Goal: Information Seeking & Learning: Learn about a topic

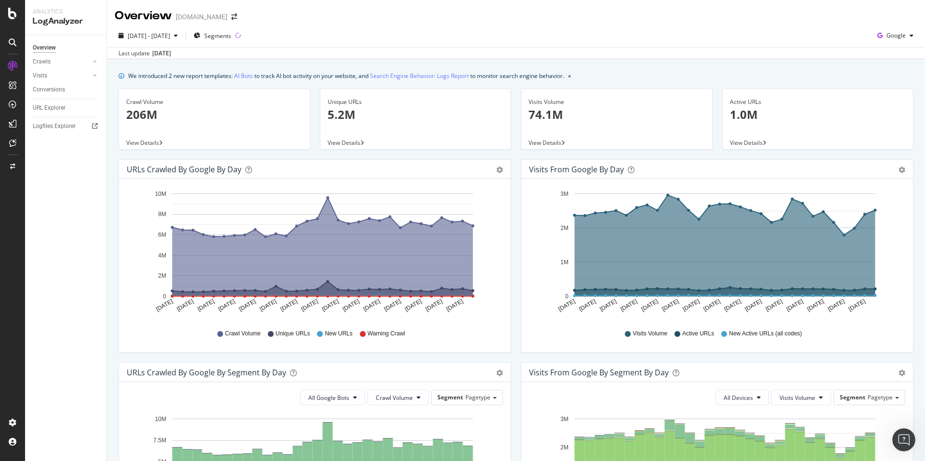
scroll to position [342, 0]
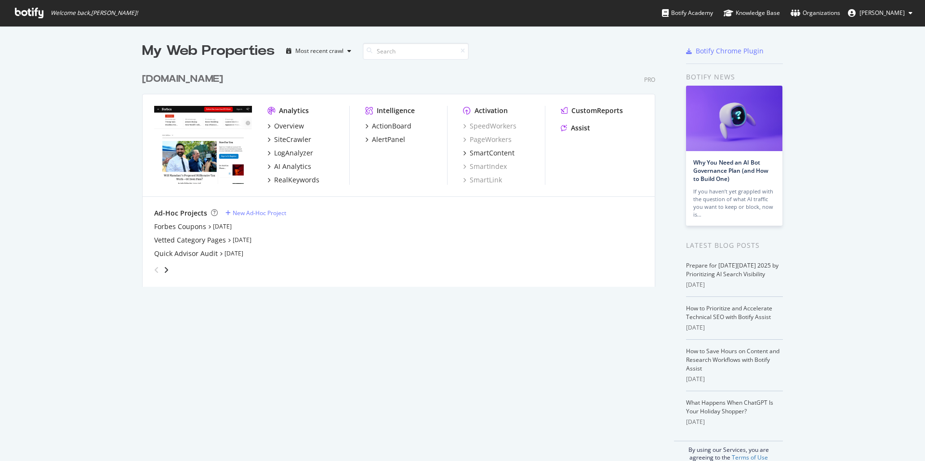
scroll to position [226, 521]
click at [300, 163] on div "AI Analytics" at bounding box center [292, 167] width 37 height 10
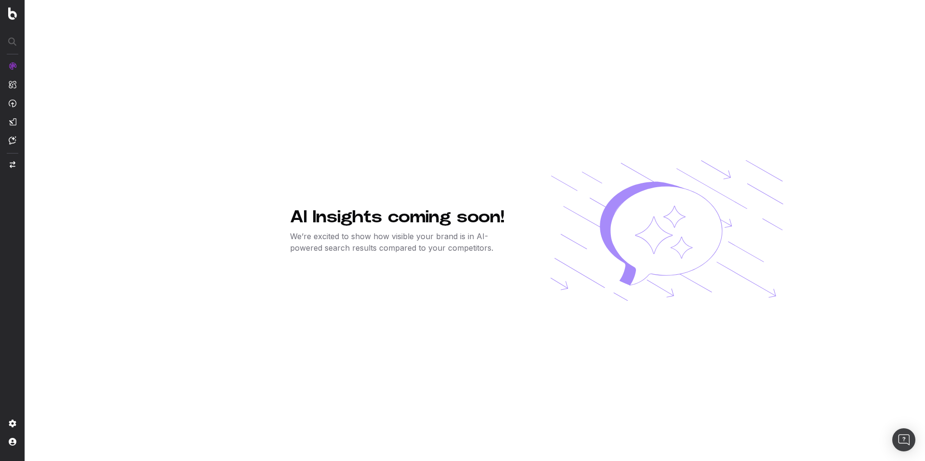
click at [10, 19] on img at bounding box center [12, 13] width 9 height 13
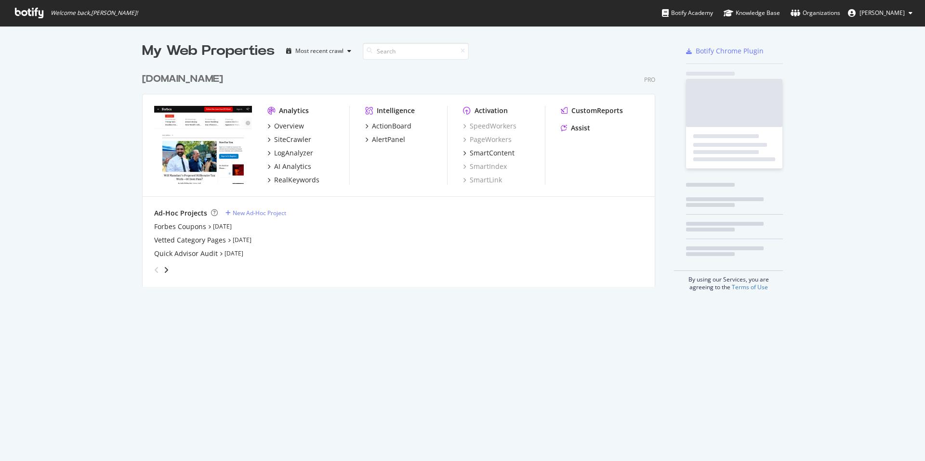
scroll to position [226, 521]
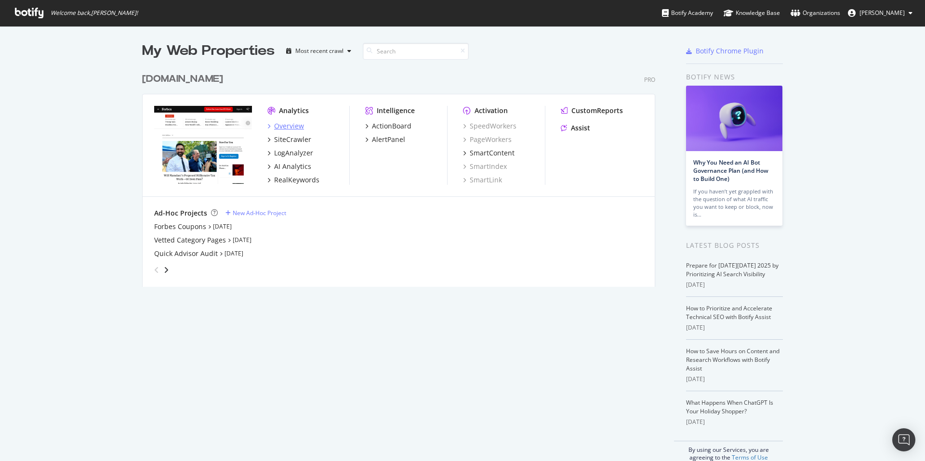
click at [286, 128] on div "Overview" at bounding box center [289, 126] width 30 height 10
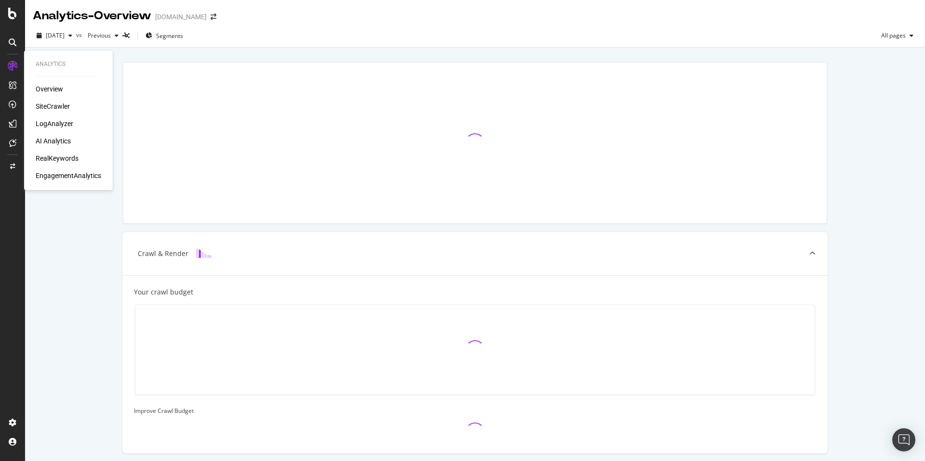
click at [50, 139] on div "AI Analytics" at bounding box center [53, 141] width 35 height 10
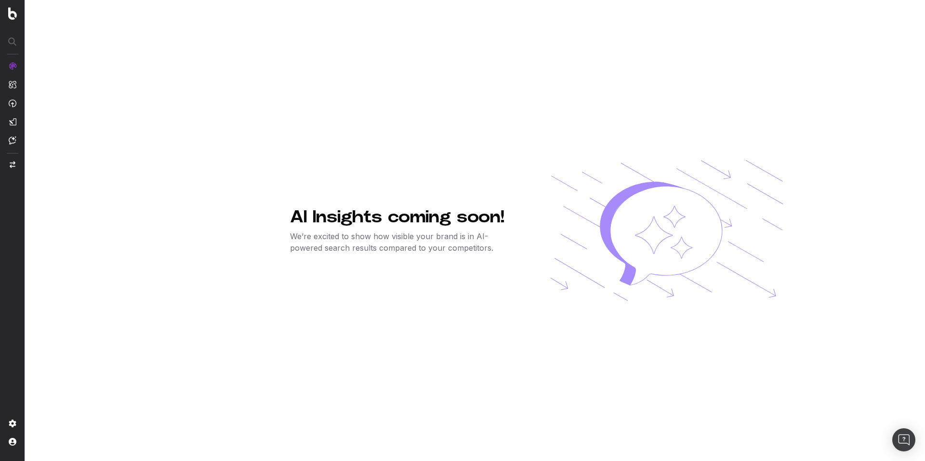
click at [12, 163] on img "button" at bounding box center [13, 164] width 6 height 7
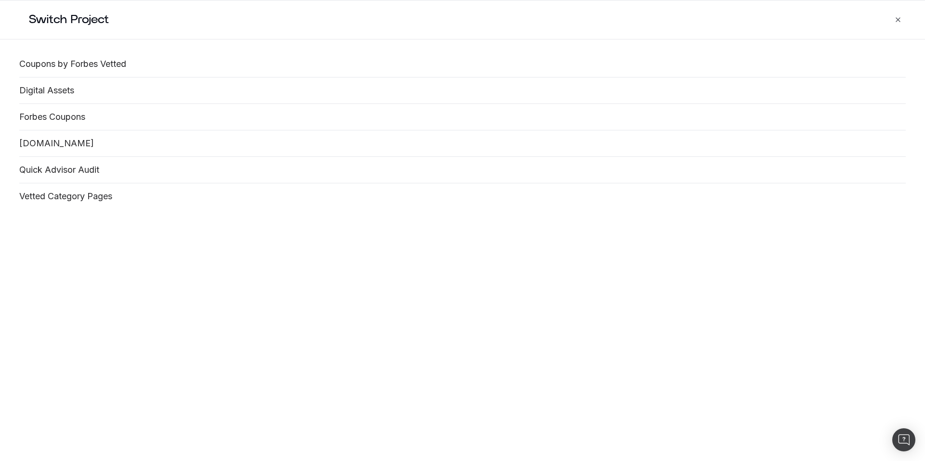
drag, startPoint x: 890, startPoint y: 14, endPoint x: 897, endPoint y: 16, distance: 7.4
click at [891, 14] on h2 "Switch Project" at bounding box center [470, 19] width 907 height 39
click at [897, 16] on icon "button" at bounding box center [898, 20] width 8 height 8
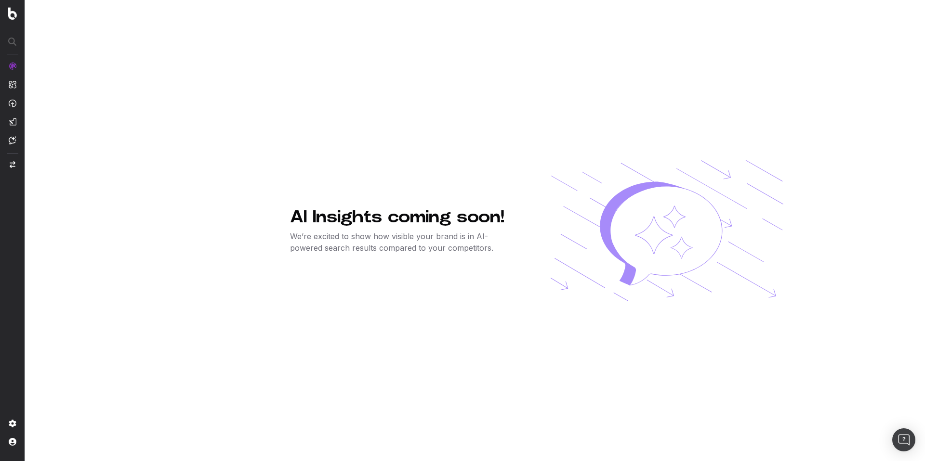
click at [398, 197] on div "AI Insights coming soon! We’re excited to show how visible your brand is in AI-…" at bounding box center [536, 230] width 493 height 461
click at [10, 13] on img at bounding box center [12, 13] width 9 height 13
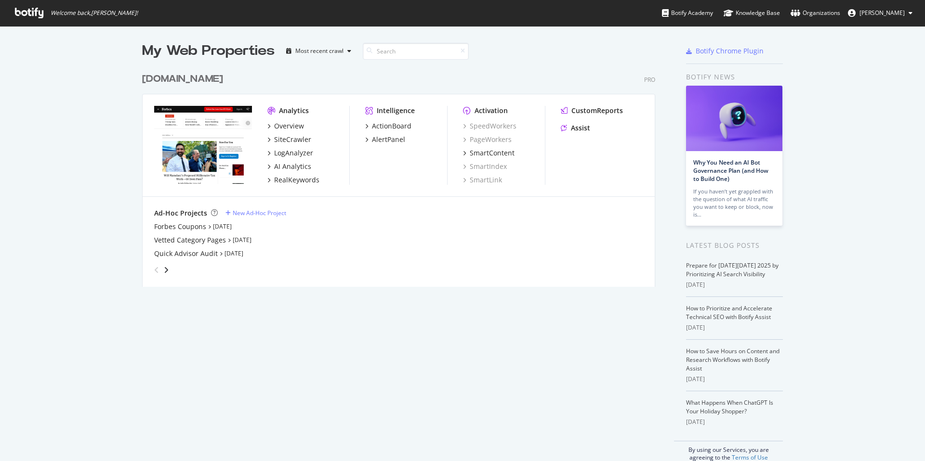
scroll to position [226, 521]
click at [298, 153] on div "LogAnalyzer" at bounding box center [293, 153] width 39 height 10
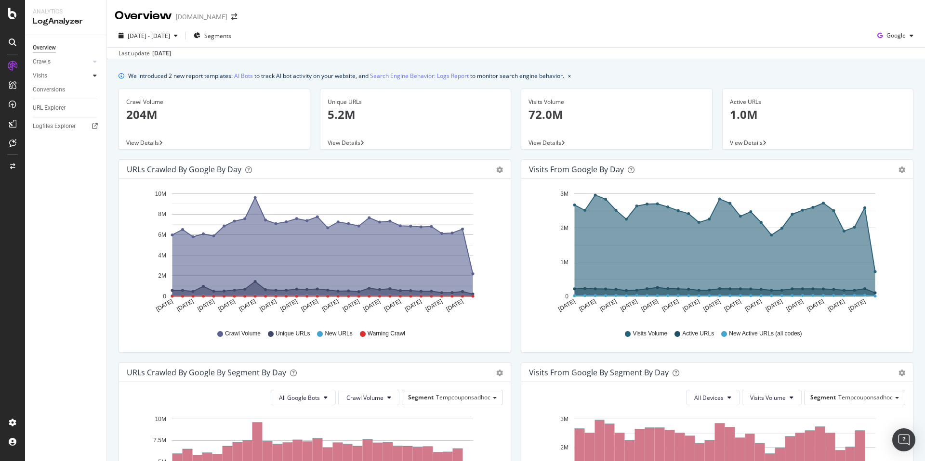
click at [96, 75] on icon at bounding box center [95, 76] width 4 height 6
click at [96, 60] on icon at bounding box center [95, 62] width 4 height 6
click at [897, 39] on span "Google" at bounding box center [895, 35] width 19 height 8
click at [881, 94] on span "OpenAI" at bounding box center [896, 90] width 36 height 9
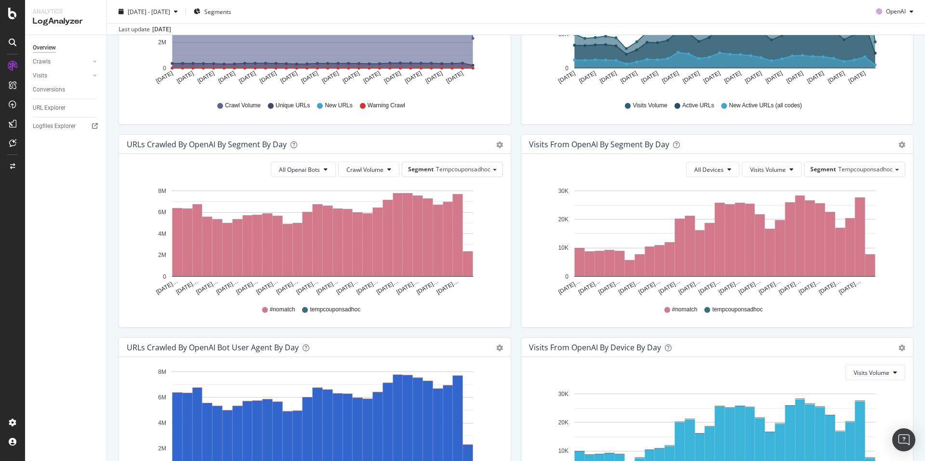
scroll to position [228, 0]
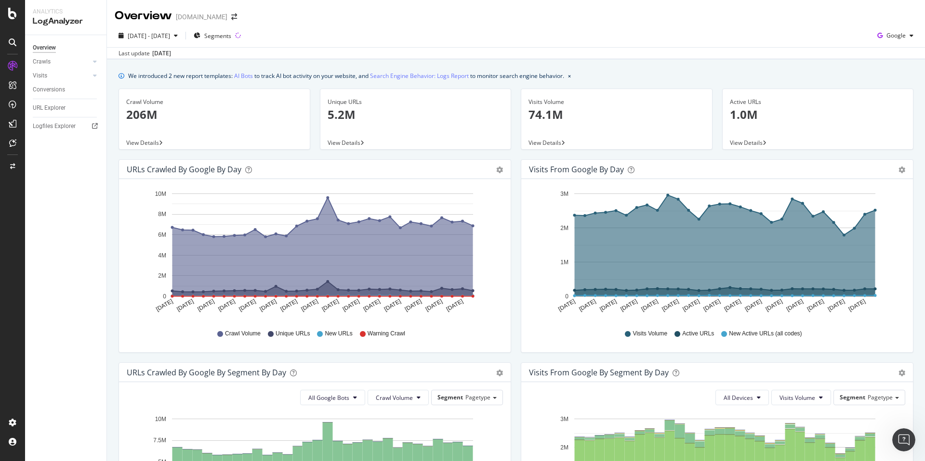
scroll to position [342, 0]
